Goal: Task Accomplishment & Management: Complete application form

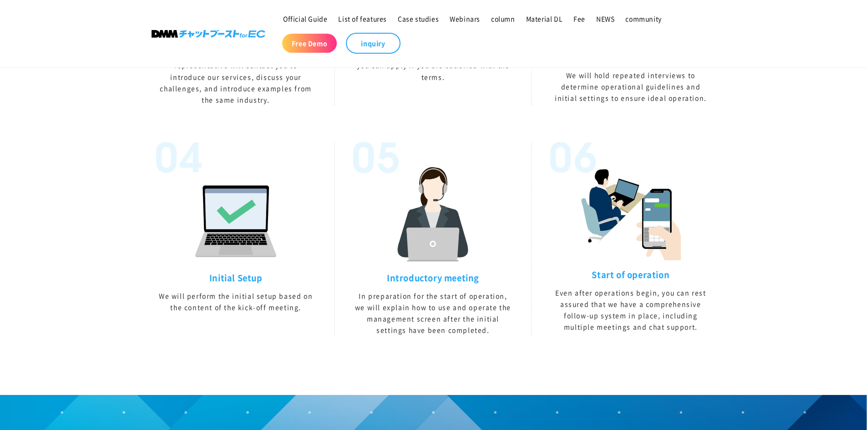
scroll to position [2578, 0]
click at [574, 19] on font "Fee" at bounding box center [579, 18] width 12 height 9
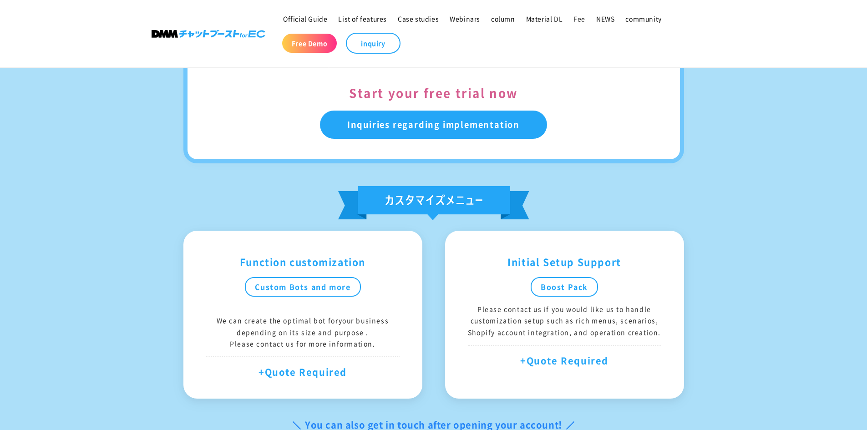
scroll to position [455, 0]
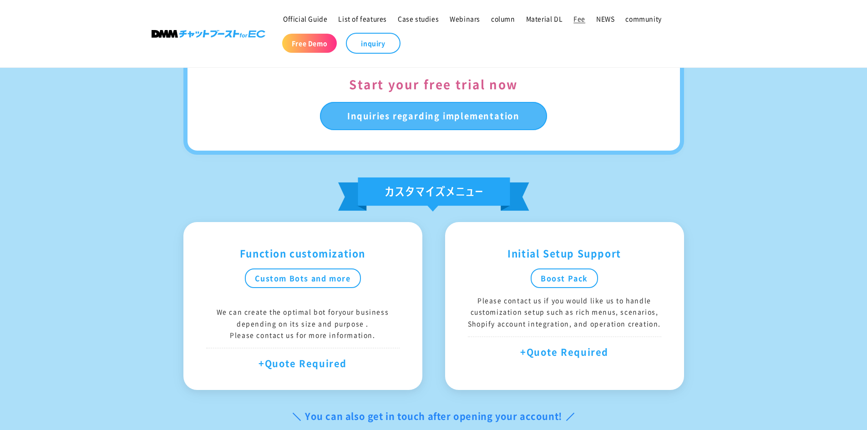
click at [450, 120] on font "Inquiries regarding implementation" at bounding box center [433, 116] width 172 height 12
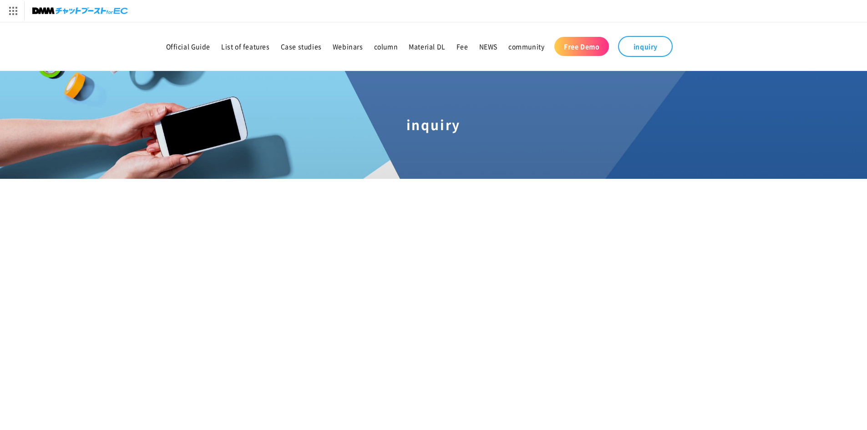
scroll to position [152, 0]
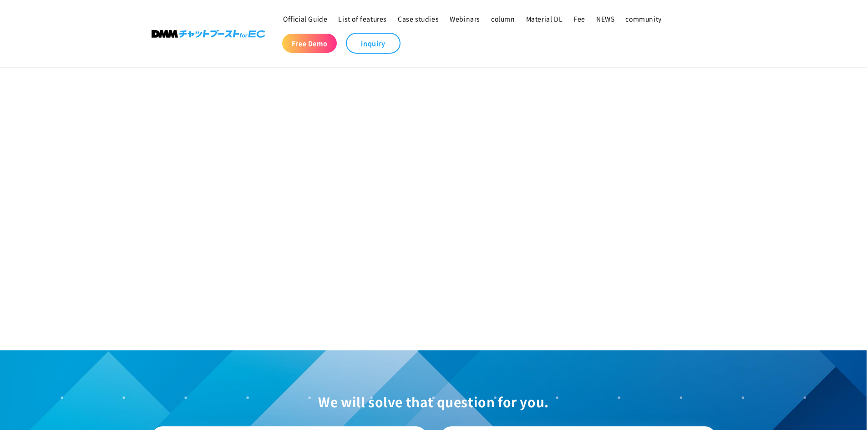
click at [248, 159] on section "inquiry" at bounding box center [433, 126] width 867 height 375
click at [258, 152] on section "inquiry" at bounding box center [433, 126] width 867 height 375
click at [247, 158] on section "inquiry" at bounding box center [433, 126] width 867 height 375
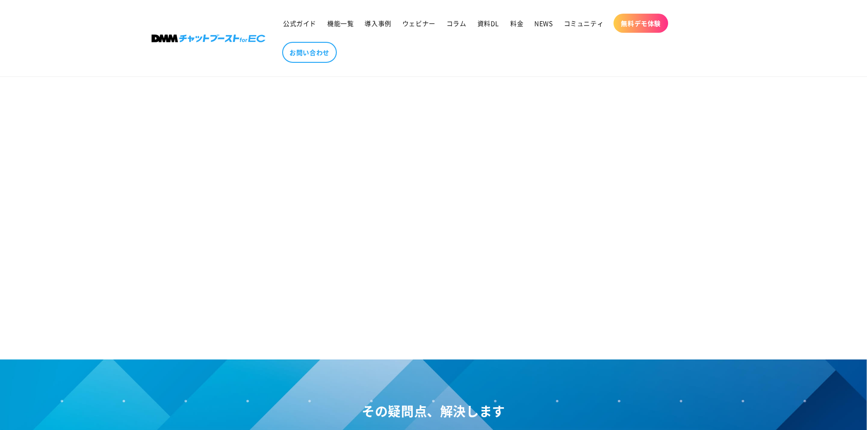
click at [242, 174] on section "お問い合わせ" at bounding box center [433, 135] width 867 height 375
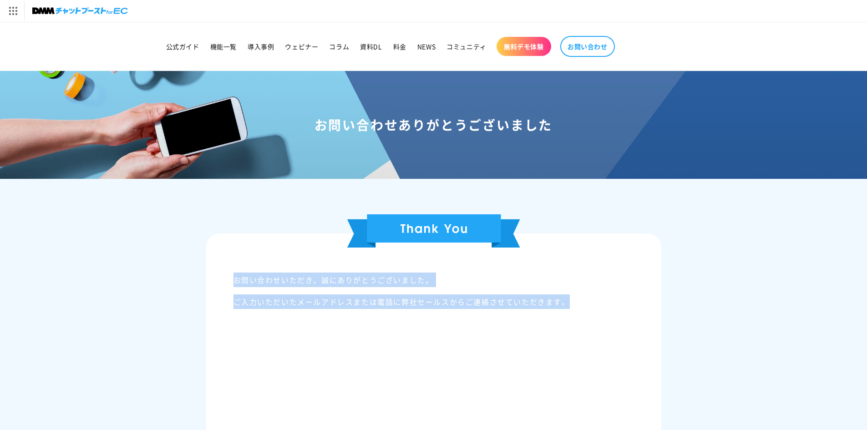
drag, startPoint x: 233, startPoint y: 282, endPoint x: 608, endPoint y: 308, distance: 376.3
click at [608, 308] on div "お問い合わせいただき、誠にありがとうございました。 ご入力いただいたメールアドレスまたは電話に弊社セールスからご連絡させていただきます。" at bounding box center [433, 411] width 455 height 356
copy div "お問い合わせいただき、誠にありがとうございました。 ご入力いただいたメールアドレスまたは電話に弊社セールスからご連絡させていただきます。"
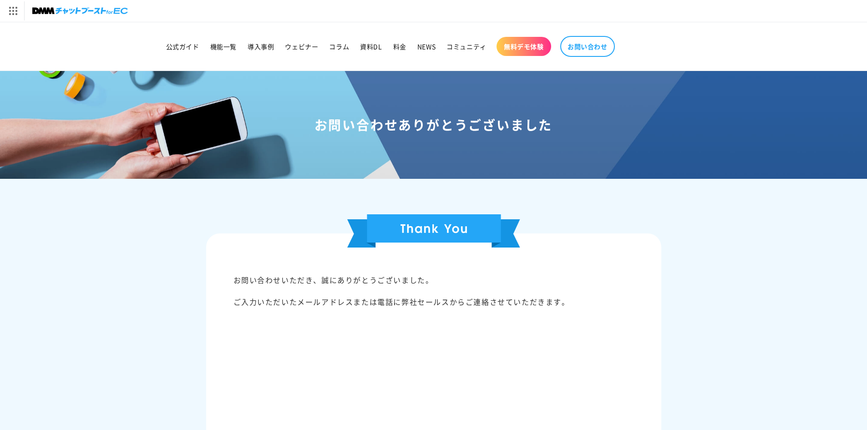
click at [683, 40] on nav "公式ガイド 機能一覧 導入事例 ウェビナー コラム 資料DL 料金 NEWS コミュニティ 無料デモ体験 お問い合わせ" at bounding box center [434, 46] width 546 height 30
click at [242, 223] on div at bounding box center [433, 232] width 455 height 37
